Goal: Task Accomplishment & Management: Use online tool/utility

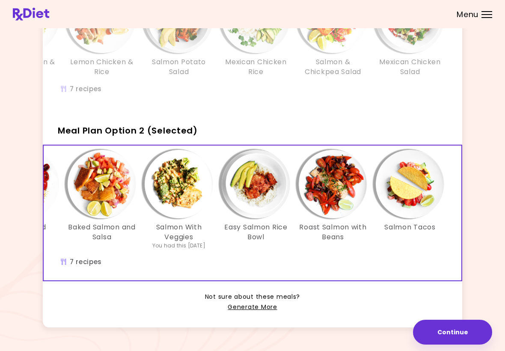
scroll to position [130, 0]
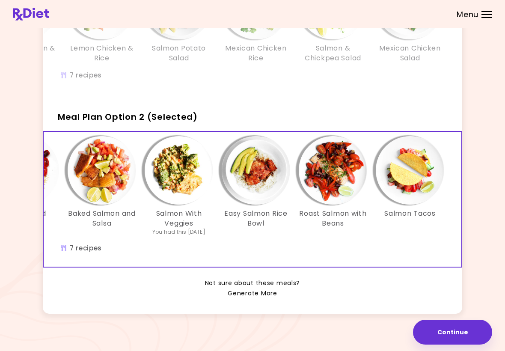
click at [261, 293] on link "Generate More" at bounding box center [252, 293] width 49 height 10
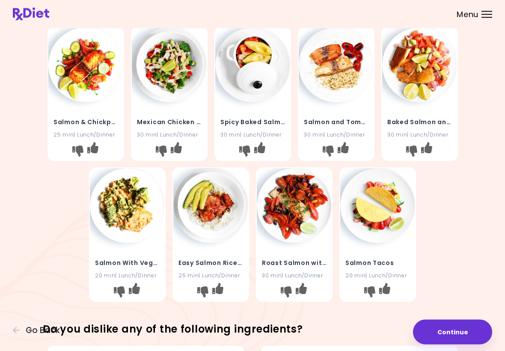
scroll to position [167, 0]
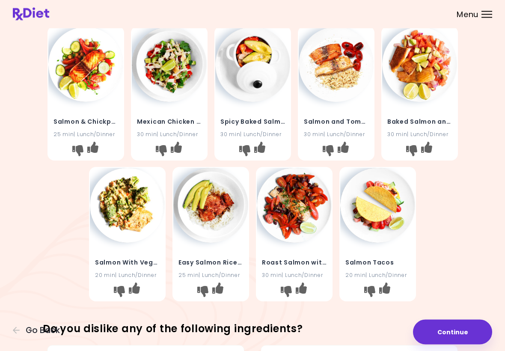
click at [229, 222] on img at bounding box center [210, 205] width 75 height 75
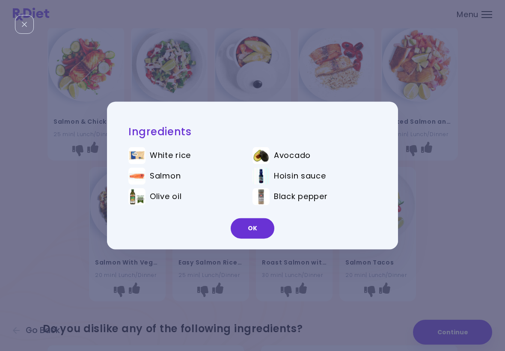
click at [255, 231] on button "OK" at bounding box center [253, 228] width 44 height 21
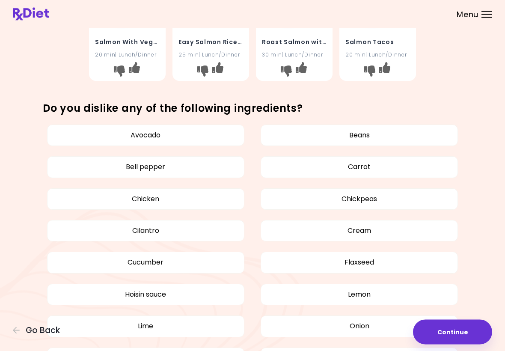
scroll to position [388, 0]
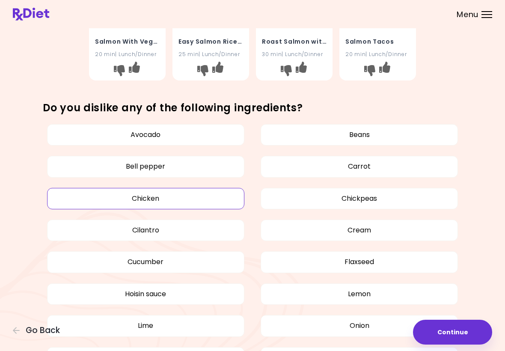
click at [155, 200] on button "Chicken" at bounding box center [145, 198] width 197 height 21
click at [166, 168] on button "Bell pepper" at bounding box center [145, 166] width 197 height 21
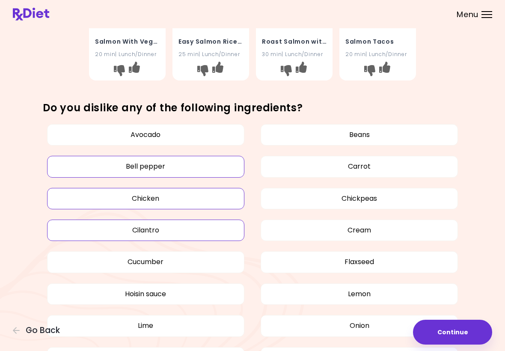
click at [182, 232] on button "Cilantro" at bounding box center [145, 229] width 197 height 21
click at [175, 264] on button "Cucumber" at bounding box center [145, 261] width 197 height 21
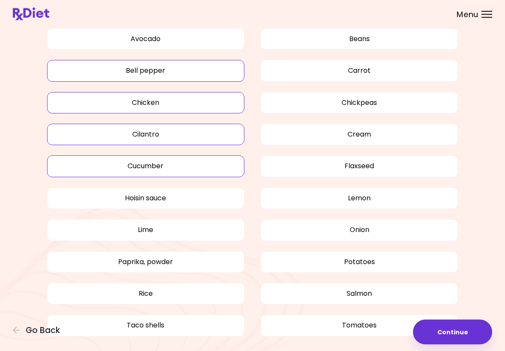
scroll to position [511, 0]
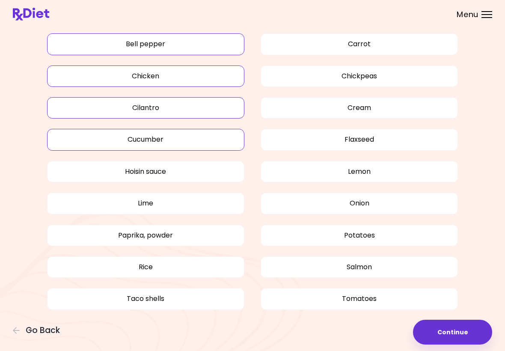
click at [198, 266] on button "Rice" at bounding box center [145, 266] width 197 height 21
click at [203, 305] on button "Taco shells" at bounding box center [145, 298] width 197 height 21
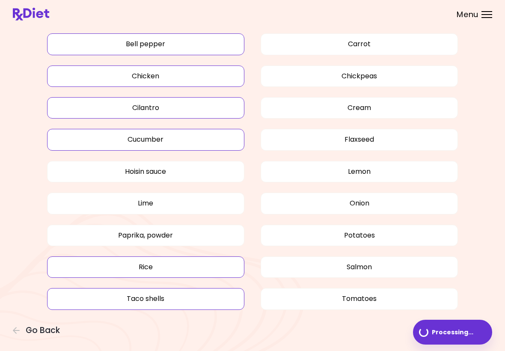
click at [181, 294] on button "Taco shells" at bounding box center [145, 298] width 197 height 21
click at [195, 295] on button "Taco shells" at bounding box center [145, 298] width 197 height 21
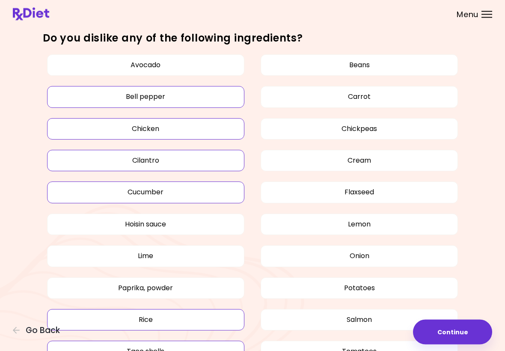
scroll to position [450, 0]
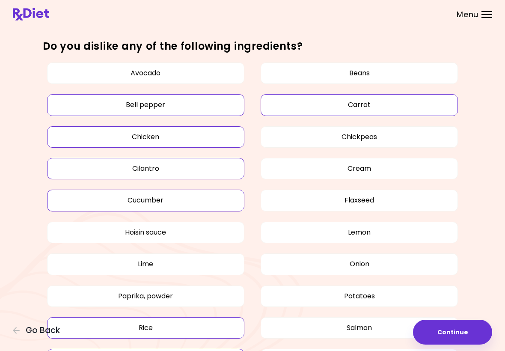
click at [375, 106] on button "Carrot" at bounding box center [359, 104] width 197 height 21
click at [371, 163] on button "Cream" at bounding box center [359, 168] width 197 height 21
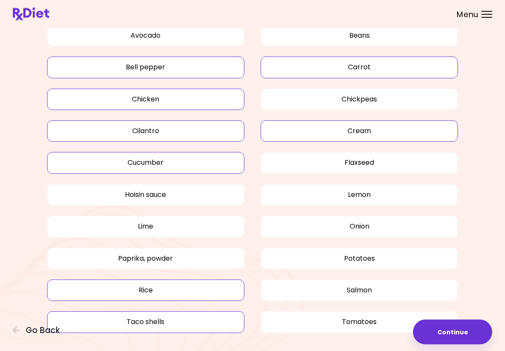
click at [384, 201] on button "Lemon" at bounding box center [359, 194] width 197 height 21
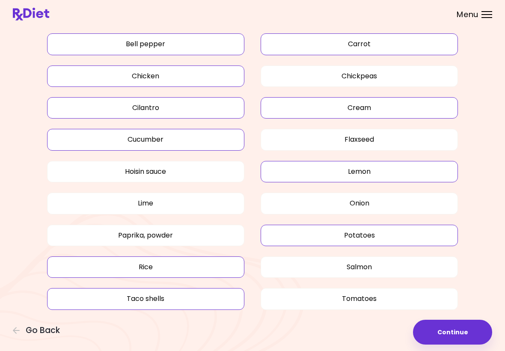
click at [388, 234] on button "Potatoes" at bounding box center [359, 235] width 197 height 21
click at [376, 266] on button "Salmon" at bounding box center [359, 266] width 197 height 21
click at [371, 288] on button "Tomatoes" at bounding box center [359, 298] width 197 height 21
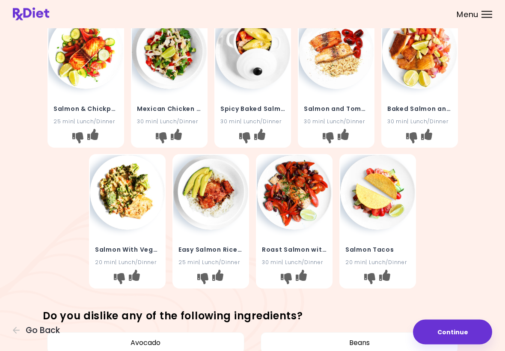
scroll to position [192, 0]
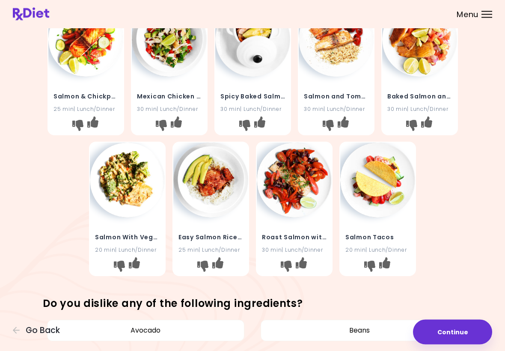
click at [140, 234] on h4 "Salmon With Veggies" at bounding box center [127, 238] width 65 height 14
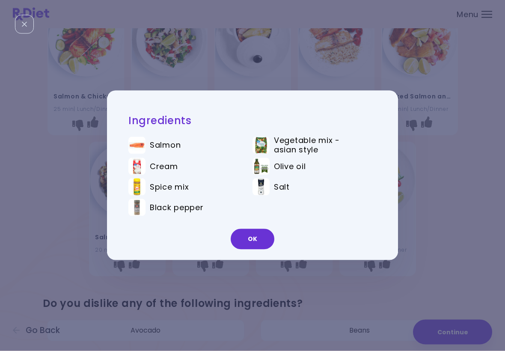
scroll to position [193, 0]
click at [248, 240] on button "OK" at bounding box center [253, 239] width 44 height 21
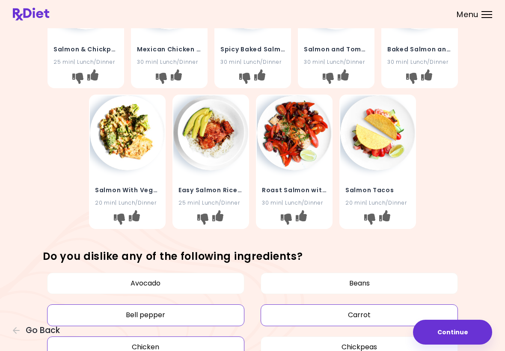
scroll to position [239, 0]
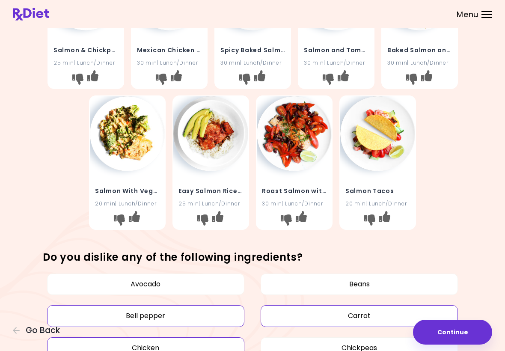
click at [445, 327] on button "Continue" at bounding box center [452, 332] width 79 height 25
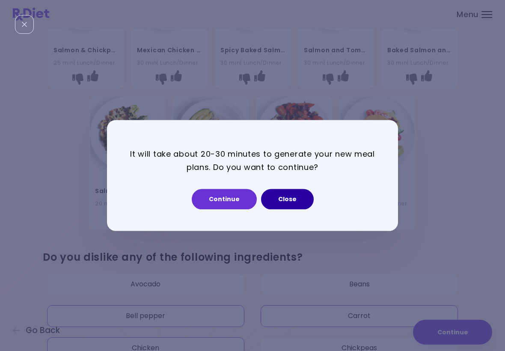
click at [288, 200] on button "Close" at bounding box center [287, 199] width 53 height 21
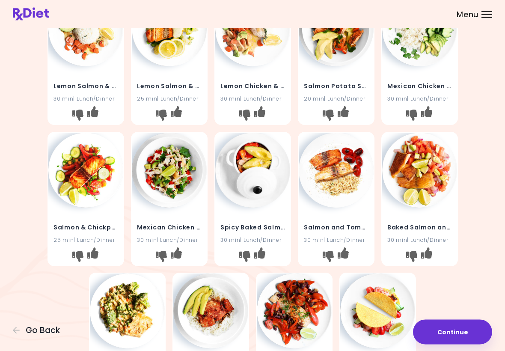
scroll to position [0, 0]
